Goal: Transaction & Acquisition: Register for event/course

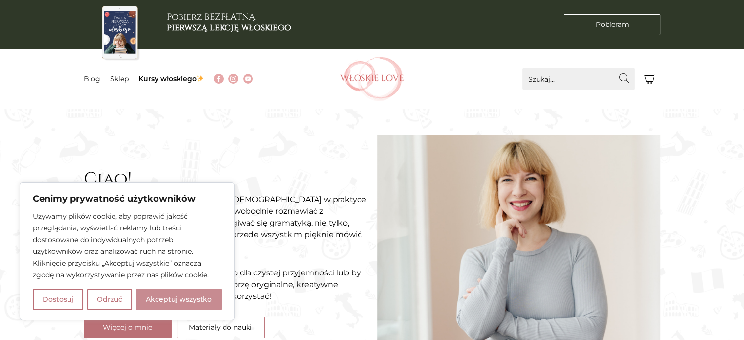
click at [164, 298] on button "Akceptuj wszystko" at bounding box center [179, 300] width 86 height 22
checkbox input "true"
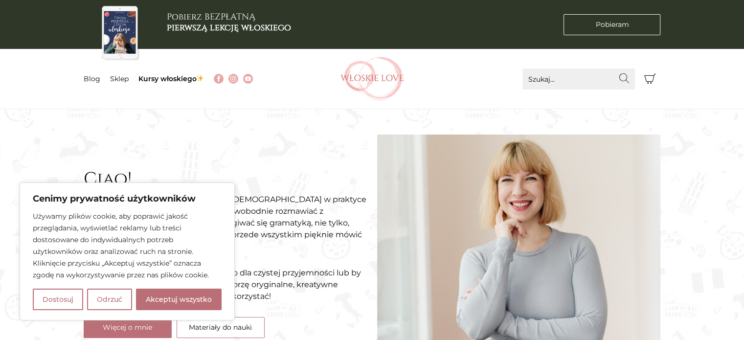
checkbox input "true"
click at [164, 298] on div "Ciao! Mam na imię Natalia i uczę włoskiego w praktyce i bez cenzury. Pomogę Ci,…" at bounding box center [226, 254] width 294 height 240
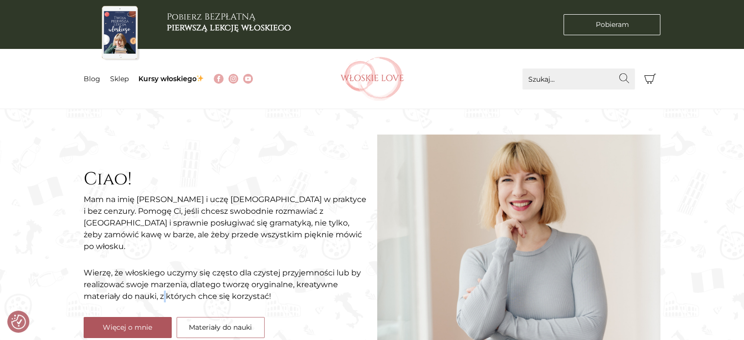
click at [155, 321] on link "Więcej o mnie" at bounding box center [128, 327] width 88 height 21
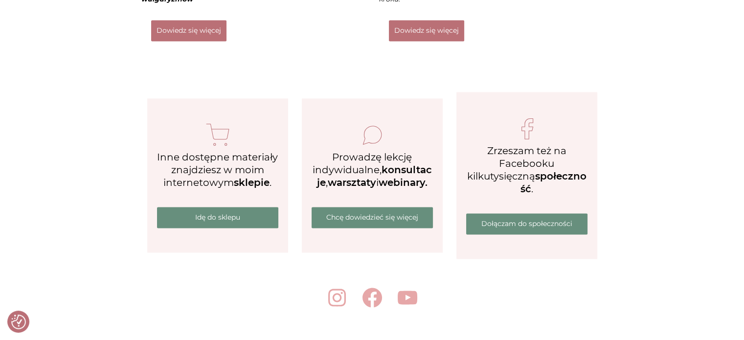
scroll to position [1470, 0]
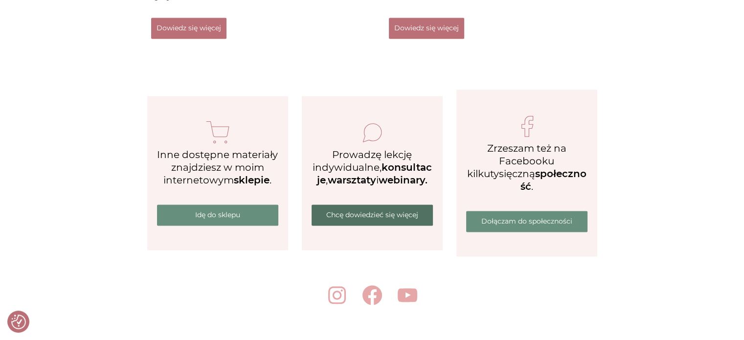
click at [400, 210] on link "Chcę dowiedzieć się więcej" at bounding box center [372, 214] width 121 height 21
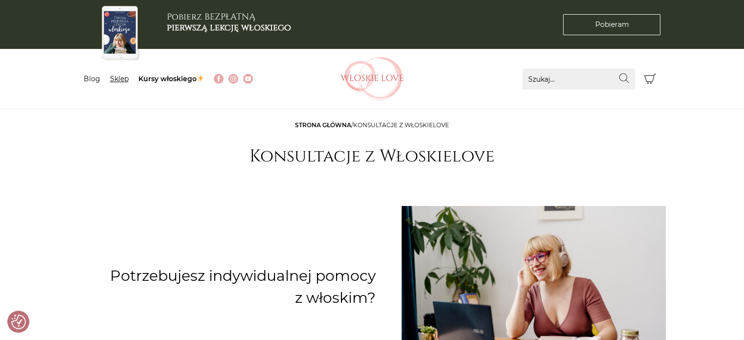
click at [124, 78] on link "Sklep" at bounding box center [119, 78] width 19 height 9
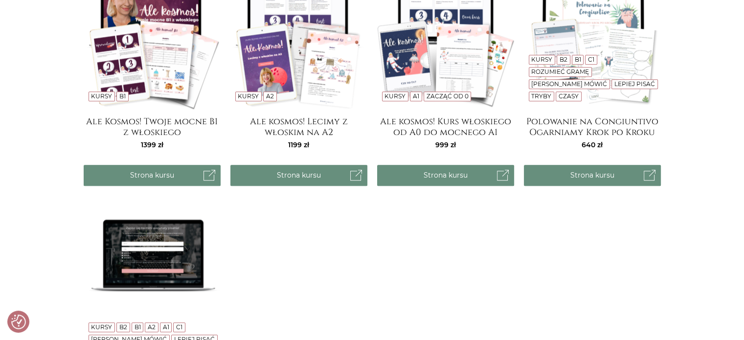
scroll to position [861, 0]
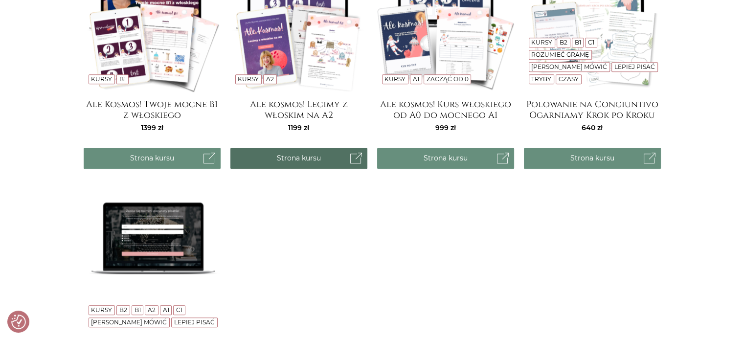
click at [278, 154] on link "Strona kursu" at bounding box center [298, 158] width 137 height 21
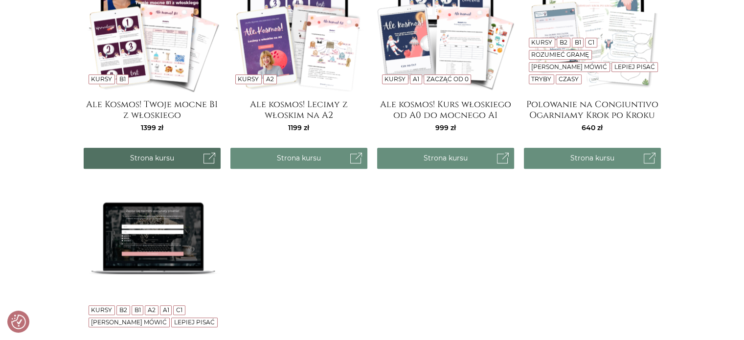
click at [169, 162] on link "Strona kursu" at bounding box center [152, 158] width 137 height 21
